Goal: Check status: Check status

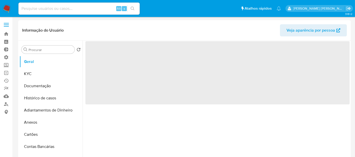
select select "10"
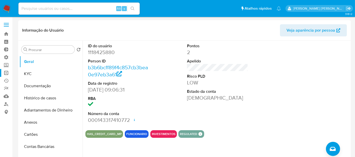
click at [7, 73] on link "Operações em massa" at bounding box center [30, 73] width 60 height 8
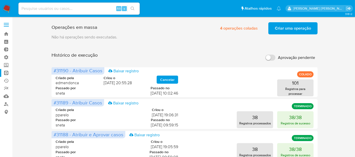
click at [298, 58] on span "Aprovação pendente" at bounding box center [296, 57] width 37 height 5
click at [276, 58] on input "Aprovação pendente" at bounding box center [270, 58] width 10 height 6
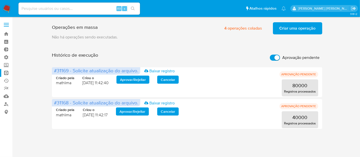
click at [298, 59] on span "Aprovação pendente" at bounding box center [300, 57] width 37 height 5
click at [280, 59] on input "Aprovação pendente" at bounding box center [275, 58] width 10 height 6
checkbox input "false"
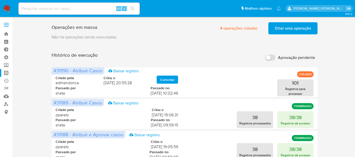
click at [285, 26] on span "Criar uma operação" at bounding box center [293, 28] width 36 height 11
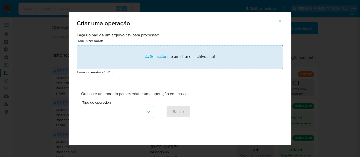
click at [159, 56] on input "file" at bounding box center [180, 57] width 206 height 24
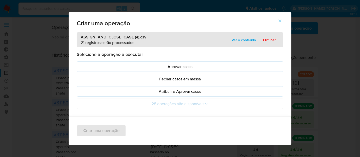
click at [139, 92] on p "Atribuir e Aprovar casos" at bounding box center [180, 91] width 198 height 6
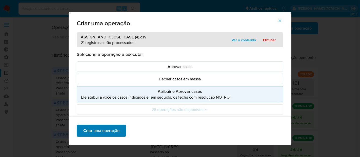
click at [118, 132] on button "Criar uma operação" at bounding box center [101, 131] width 49 height 12
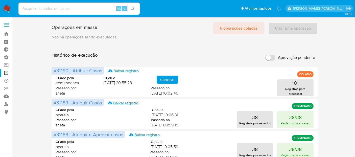
click at [240, 30] on span "5 operações coladas" at bounding box center [239, 28] width 38 height 11
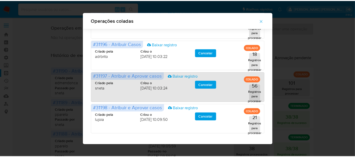
scroll to position [53, 0]
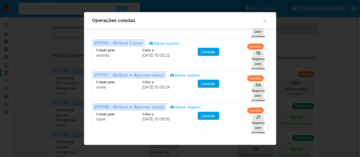
click at [265, 21] on icon "button" at bounding box center [264, 20] width 5 height 5
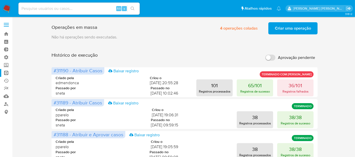
click at [297, 30] on span "Criar uma operação" at bounding box center [293, 28] width 36 height 11
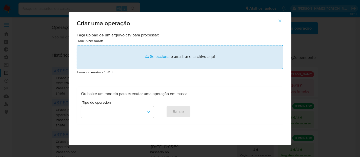
click at [153, 56] on input "file" at bounding box center [180, 57] width 206 height 24
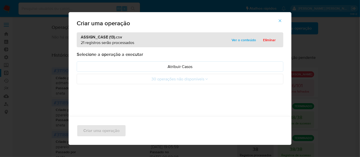
click at [113, 67] on p "Atribuir Casos" at bounding box center [180, 67] width 198 height 6
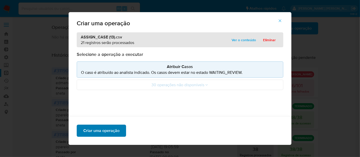
click at [111, 128] on span "Criar uma operação" at bounding box center [101, 130] width 36 height 11
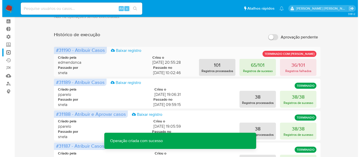
scroll to position [28, 0]
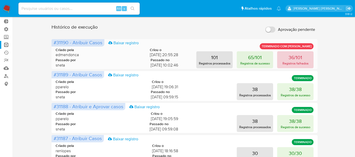
click at [296, 62] on p "Registros falhados" at bounding box center [296, 63] width 26 height 5
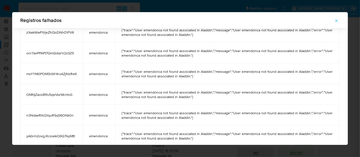
scroll to position [24, 0]
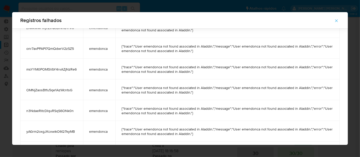
click at [335, 20] on icon "button" at bounding box center [336, 20] width 3 height 3
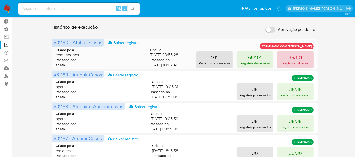
click at [296, 61] on p "Registros falhados" at bounding box center [296, 63] width 26 height 5
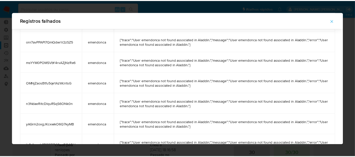
scroll to position [80, 0]
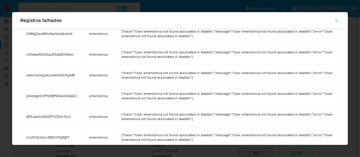
click at [336, 20] on icon "button" at bounding box center [336, 20] width 3 height 3
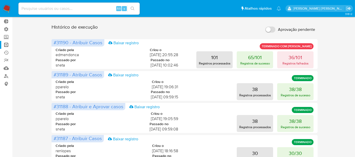
click at [7, 7] on img at bounding box center [7, 8] width 9 height 9
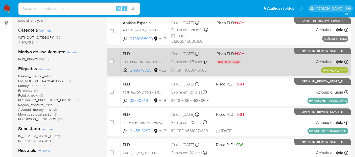
scroll to position [84, 0]
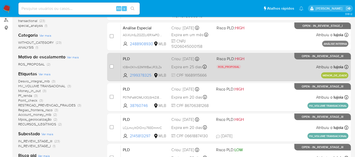
click at [259, 70] on div "PLD t08m0KhxS3M1ftfBelJR3LZs 2199378325 MLB Risco PLD: HIGH ROS_PROPOSAL Motivo…" at bounding box center [235, 67] width 228 height 26
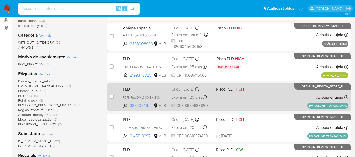
click at [254, 99] on div "PLD P07NFaWOMLX30jSHtZi85rNK 38760746 MLB Risco PLD: HIGH Criou: 12/09/2025 Cri…" at bounding box center [235, 97] width 228 height 26
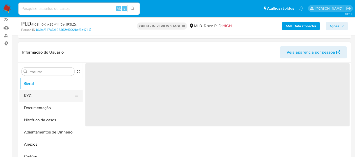
scroll to position [84, 0]
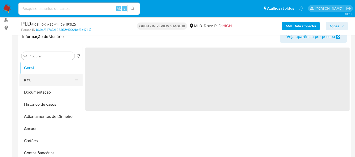
select select "10"
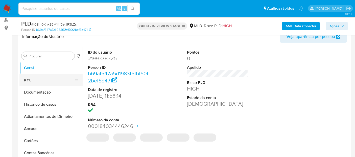
click at [45, 85] on button "KYC" at bounding box center [48, 80] width 59 height 12
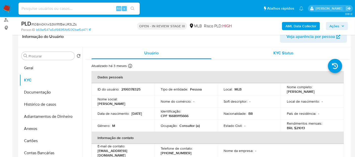
click at [278, 54] on span "KYC Status" at bounding box center [284, 53] width 20 height 6
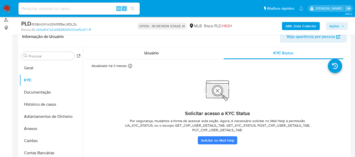
click at [155, 59] on div "Atualizado há 3 meses Criado: [DATE] 12:58:32 Atualizado: [DATE] 23:19:55" at bounding box center [217, 103] width 264 height 89
click at [148, 53] on span "Usuário" at bounding box center [151, 53] width 14 height 6
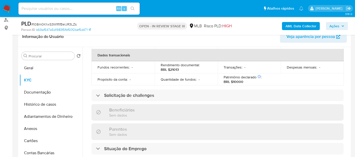
scroll to position [140, 0]
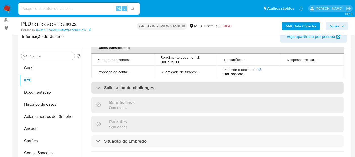
click at [108, 87] on h3 "Solicitação de challenges" at bounding box center [129, 88] width 50 height 6
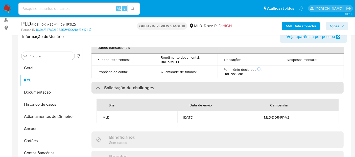
scroll to position [168, 0]
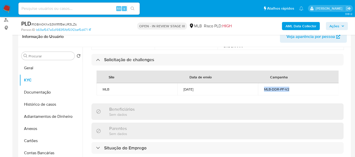
drag, startPoint x: 264, startPoint y: 88, endPoint x: 289, endPoint y: 86, distance: 24.9
click at [289, 87] on div "MLB-DDR-PF-V2" at bounding box center [298, 89] width 69 height 5
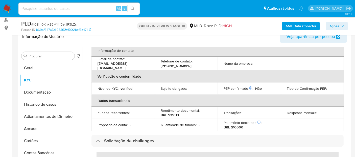
scroll to position [84, 0]
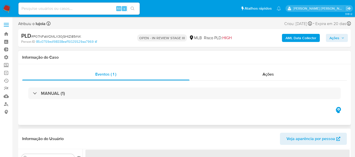
select select "10"
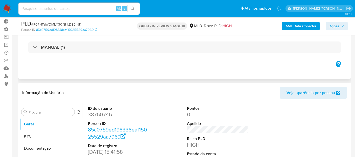
scroll to position [56, 0]
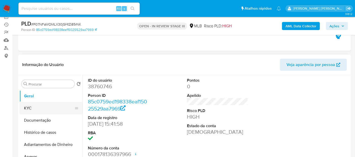
click at [35, 110] on button "KYC" at bounding box center [48, 108] width 59 height 12
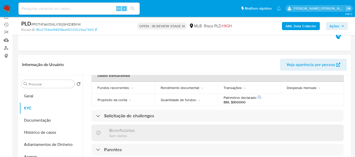
scroll to position [168, 0]
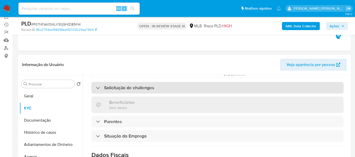
click at [148, 88] on h3 "Solicitação de challenges" at bounding box center [129, 88] width 50 height 6
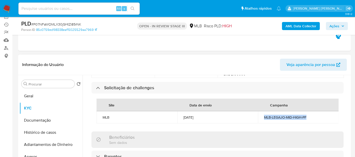
drag, startPoint x: 263, startPoint y: 115, endPoint x: 305, endPoint y: 116, distance: 42.5
click at [305, 116] on div "MLB-LEGAJO-MID-HIGH-PF" at bounding box center [298, 117] width 69 height 5
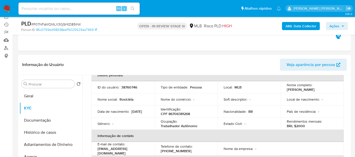
scroll to position [0, 0]
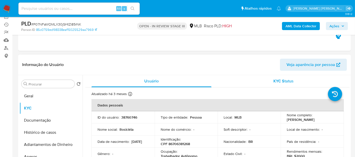
click at [282, 82] on span "KYC Status" at bounding box center [284, 81] width 20 height 6
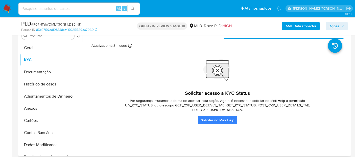
scroll to position [112, 0]
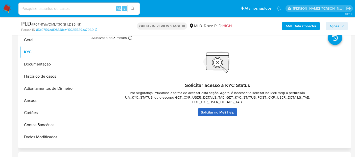
click at [216, 113] on link "Solicitar no Meli Help" at bounding box center [217, 112] width 39 height 8
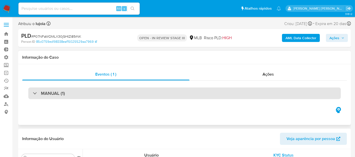
scroll to position [28, 0]
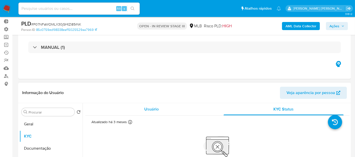
click at [152, 109] on span "Usuário" at bounding box center [151, 109] width 14 height 6
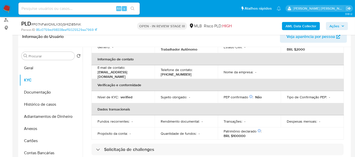
scroll to position [117, 0]
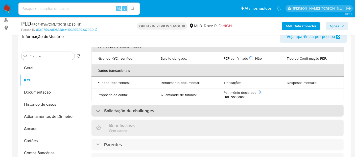
click at [155, 106] on div "Solicitação de challenges" at bounding box center [218, 111] width 252 height 12
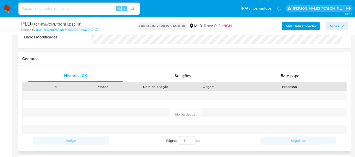
scroll to position [225, 0]
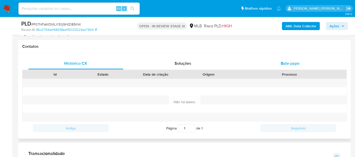
click at [296, 64] on span "Bate-papo" at bounding box center [290, 63] width 19 height 6
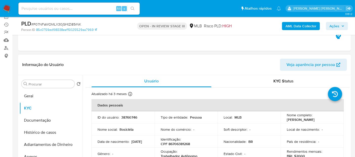
scroll to position [56, 0]
click at [281, 78] on span "KYC Status" at bounding box center [284, 81] width 20 height 6
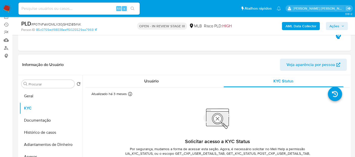
scroll to position [112, 0]
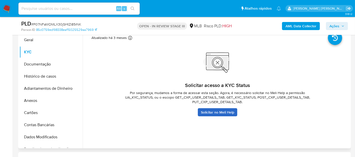
click at [213, 113] on link "Solicitar no Meli Help" at bounding box center [217, 112] width 39 height 8
drag, startPoint x: 124, startPoint y: 97, endPoint x: 151, endPoint y: 97, distance: 26.8
click at [151, 97] on span "Por segurança, mudamos a forma de acessar esta seção. Agora, é necessário solic…" at bounding box center [218, 98] width 202 height 14
click at [224, 114] on link "Solicitar no Meli Help" at bounding box center [217, 112] width 39 height 8
